Goal: Task Accomplishment & Management: Use online tool/utility

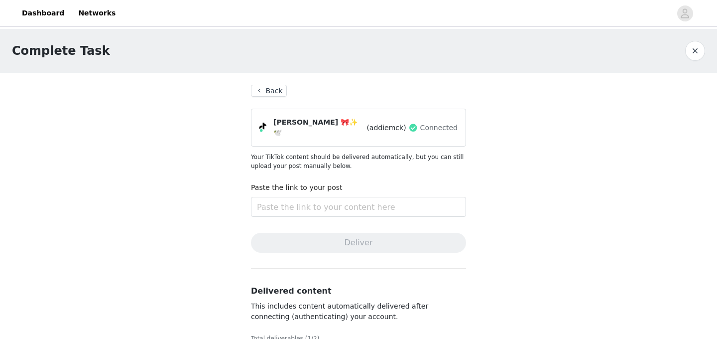
click at [271, 93] on button "Back" at bounding box center [269, 91] width 36 height 12
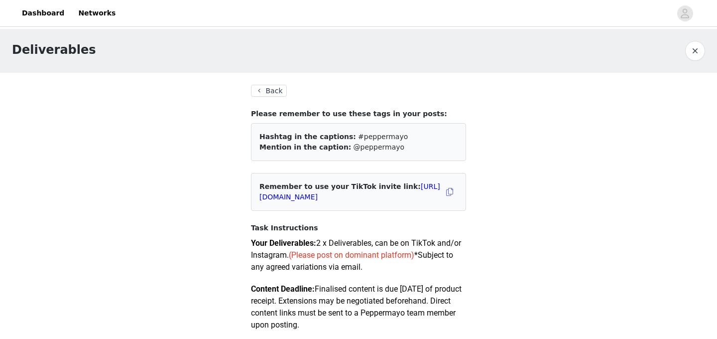
click at [273, 89] on button "Back" at bounding box center [269, 91] width 36 height 12
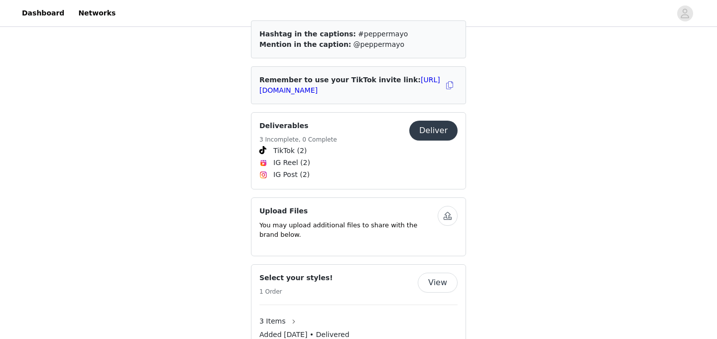
scroll to position [392, 0]
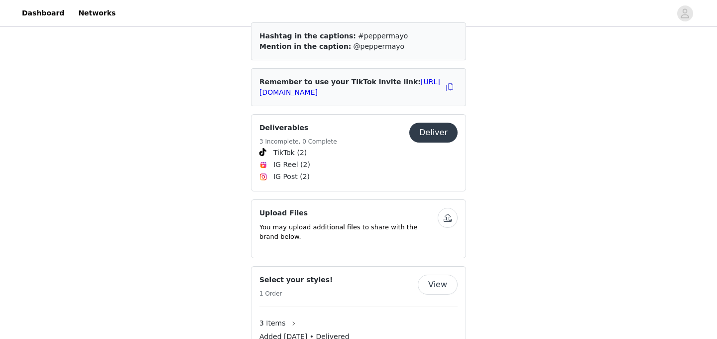
click at [430, 123] on button "Deliver" at bounding box center [433, 133] width 48 height 20
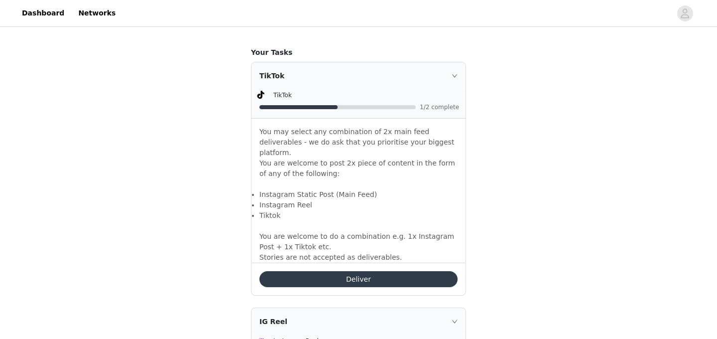
scroll to position [624, 0]
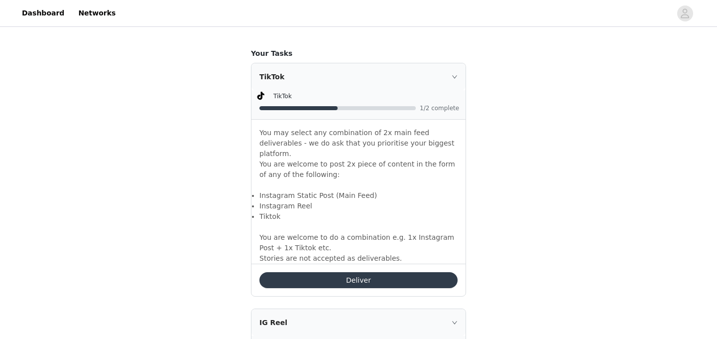
click at [453, 72] on div "TikTok" at bounding box center [358, 76] width 214 height 27
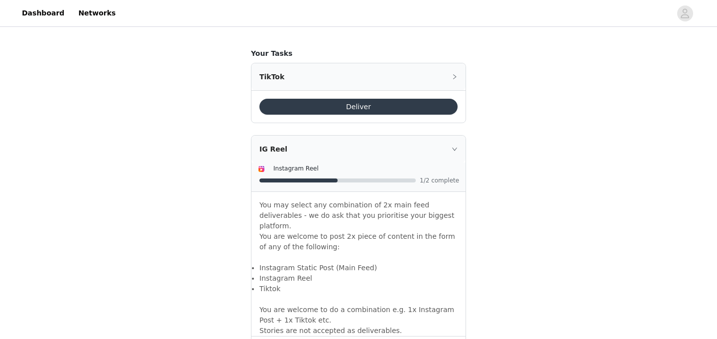
click at [453, 72] on div "TikTok" at bounding box center [358, 76] width 214 height 27
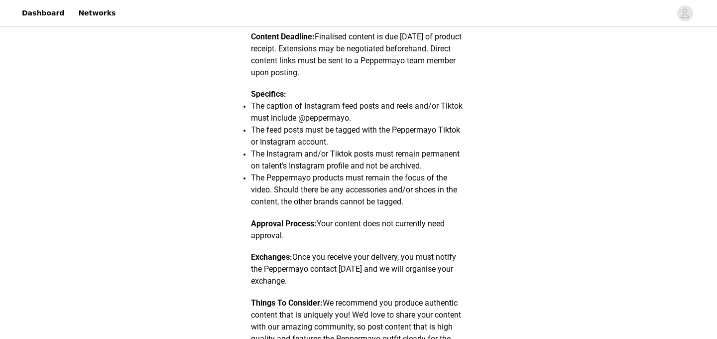
scroll to position [0, 0]
